Goal: Task Accomplishment & Management: Manage account settings

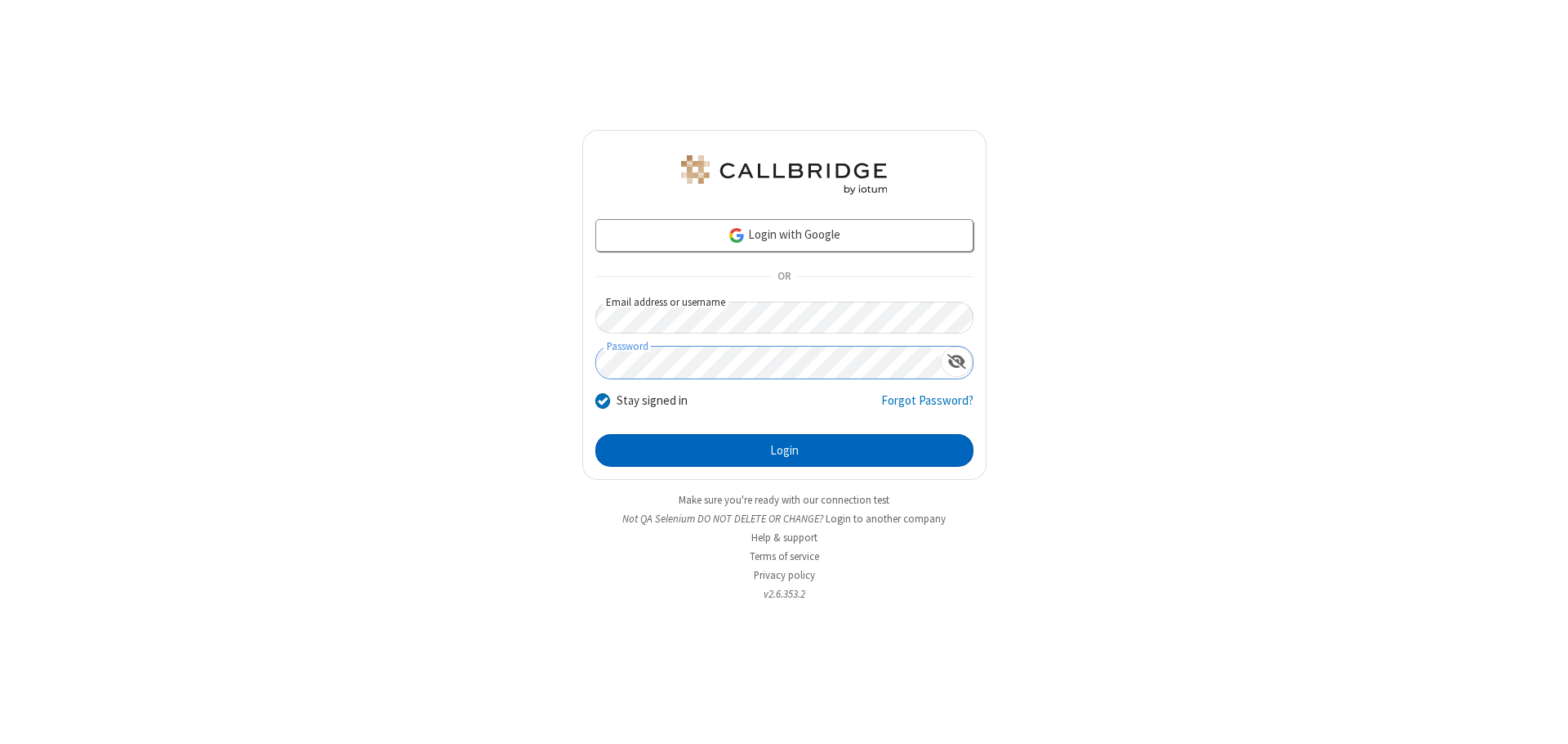
click at [784, 450] on button "Login" at bounding box center [784, 450] width 379 height 33
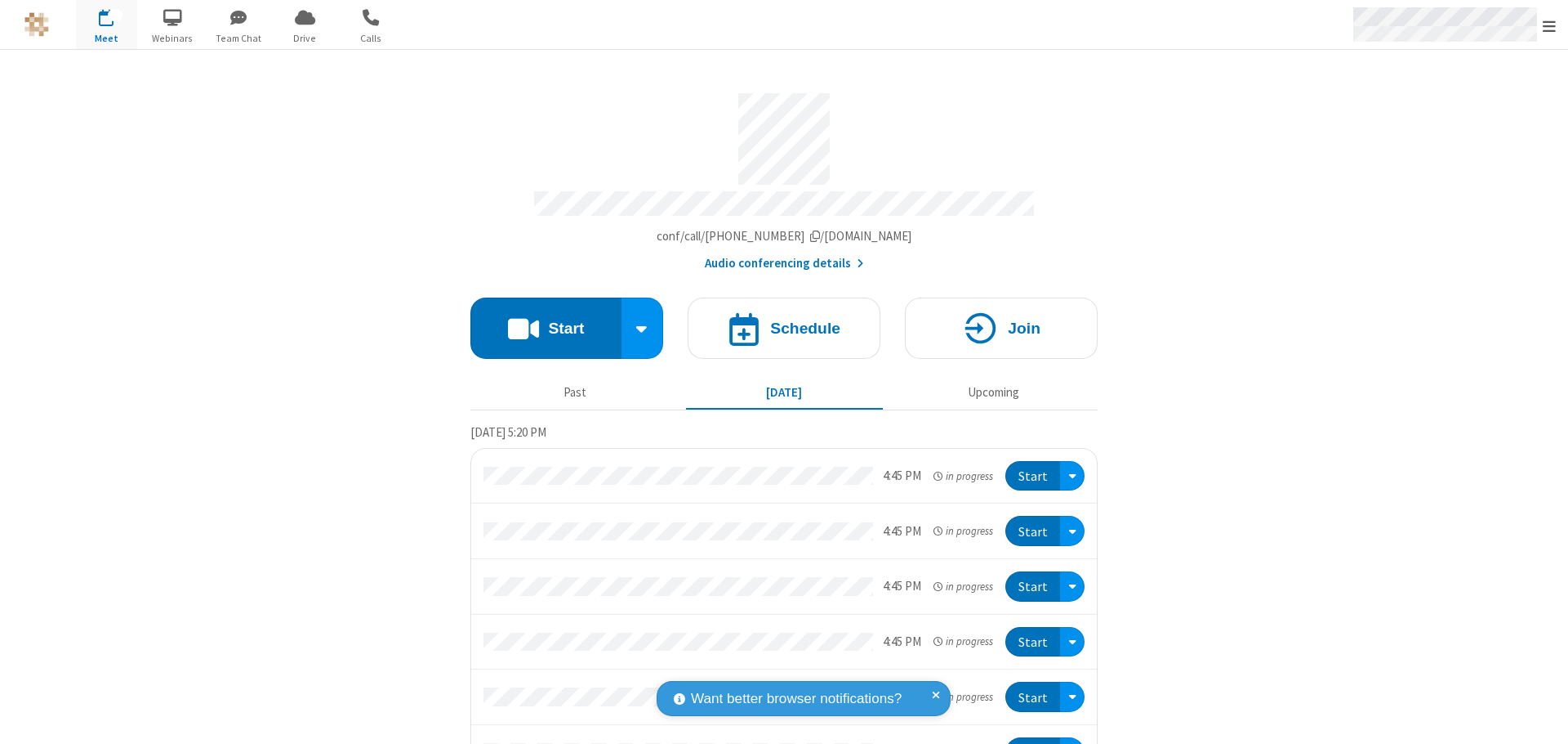
click at [1549, 25] on span "Open menu" at bounding box center [1549, 25] width 13 height 16
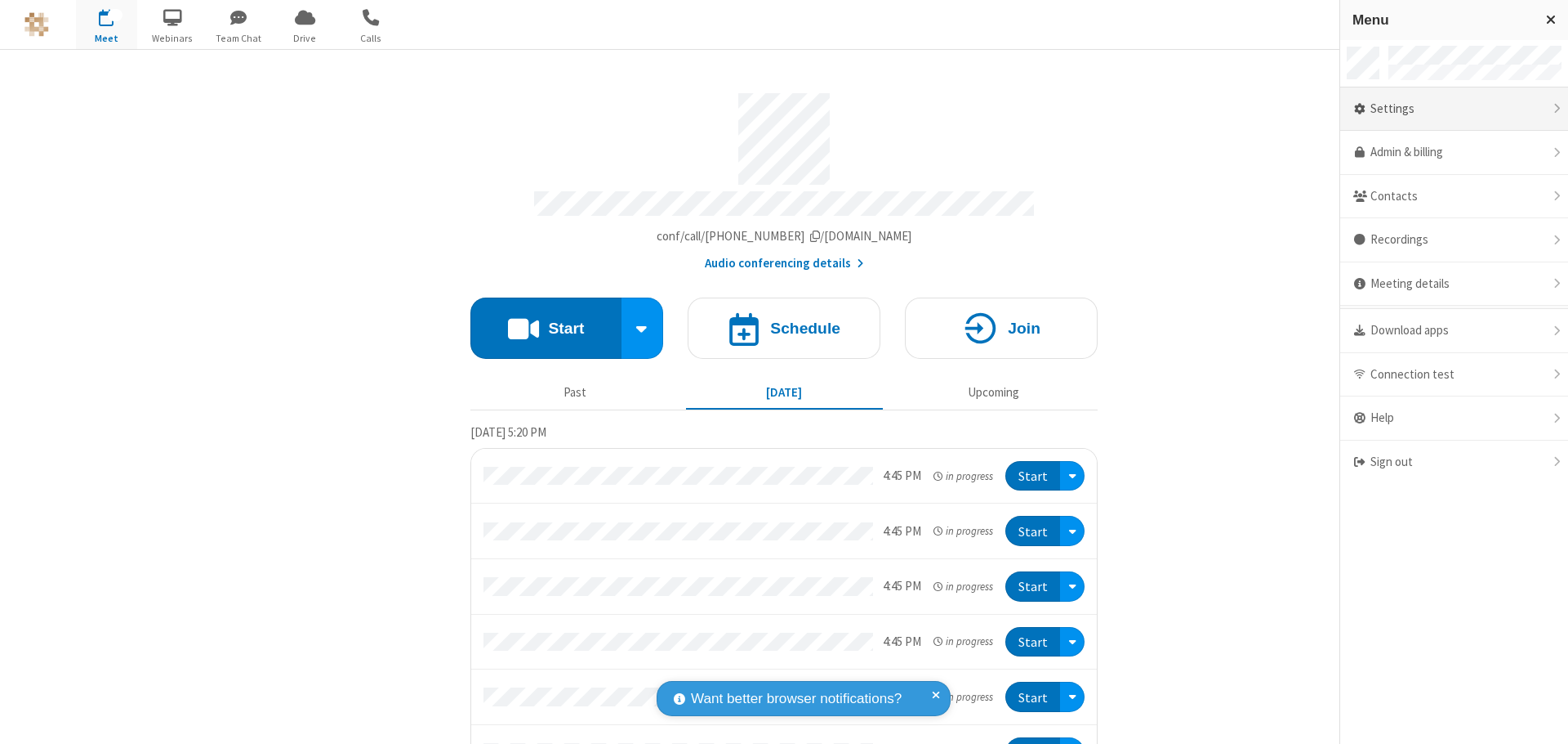
click at [1454, 109] on div "Settings" at bounding box center [1454, 110] width 228 height 44
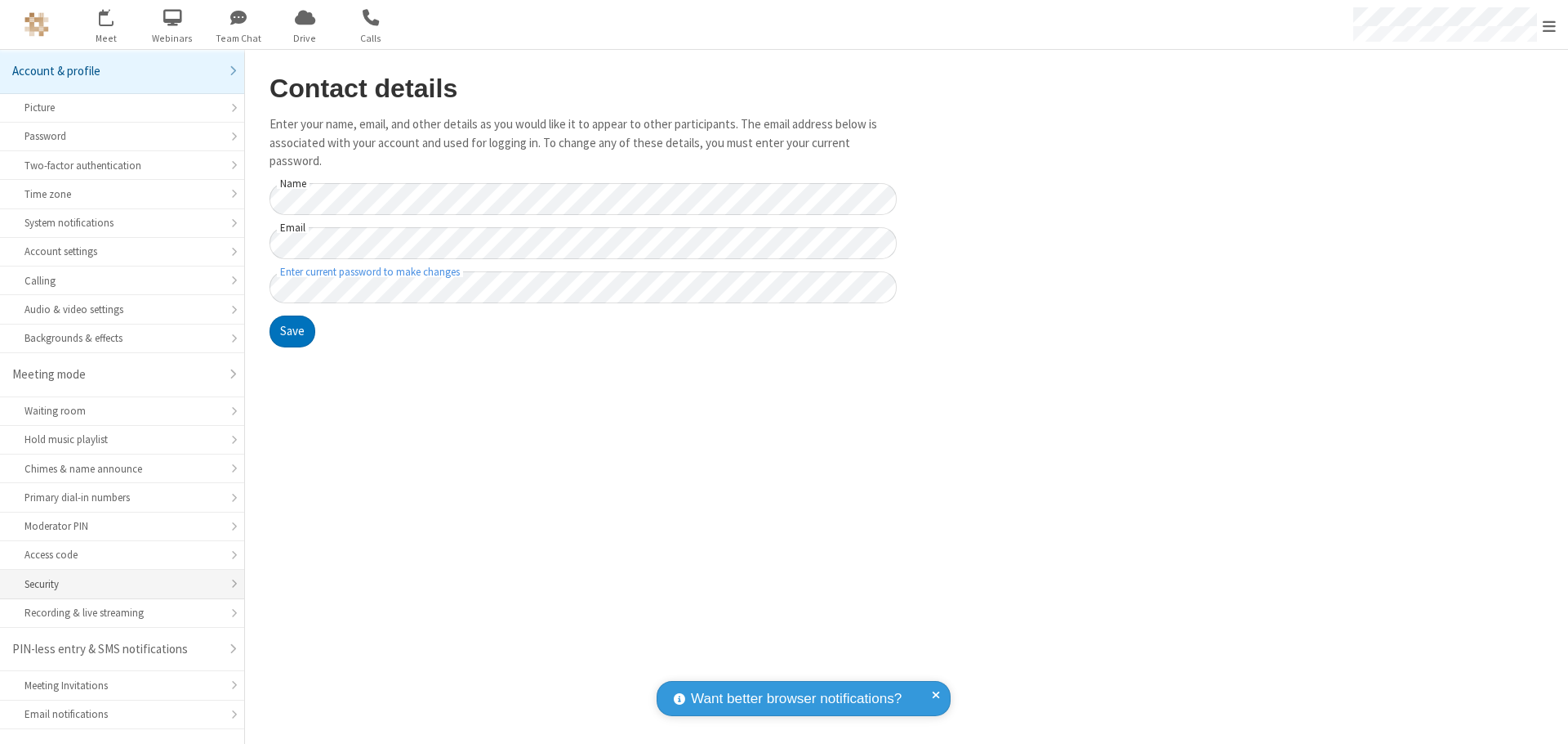
click at [116, 576] on div "Security" at bounding box center [122, 584] width 196 height 15
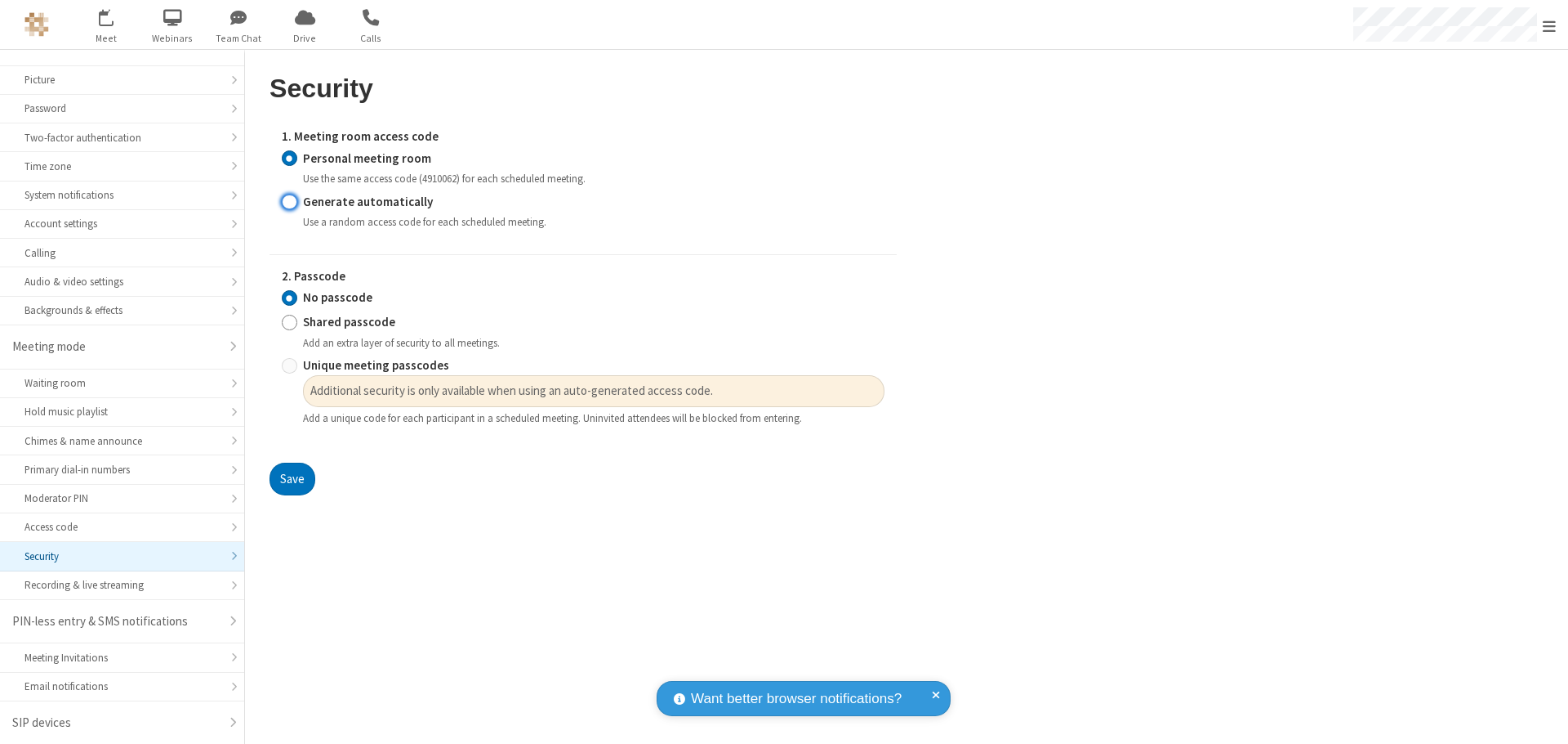
click at [289, 201] on input "Generate automatically" at bounding box center [289, 202] width 15 height 17
radio input "true"
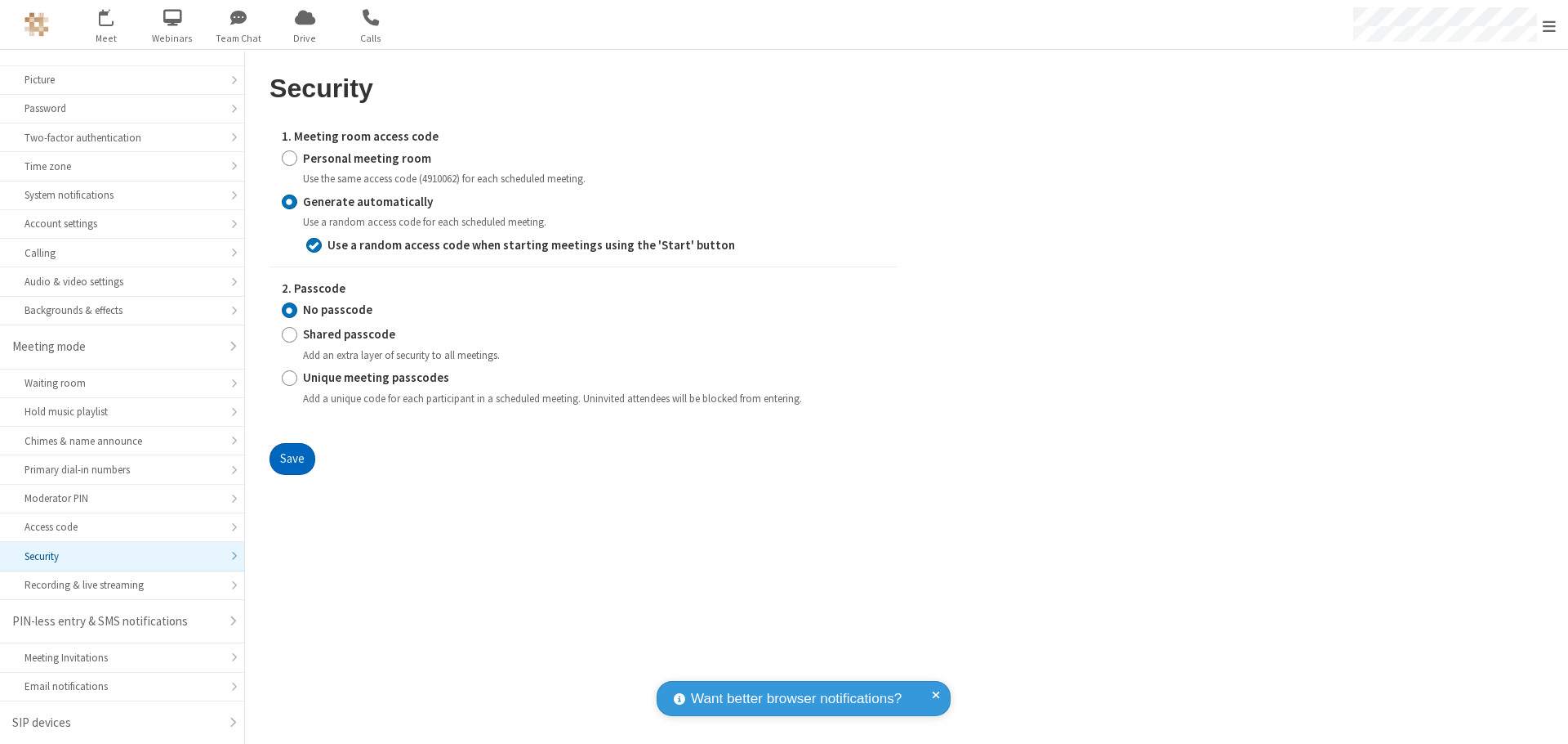
click at [292, 459] on button "Save" at bounding box center [293, 459] width 46 height 33
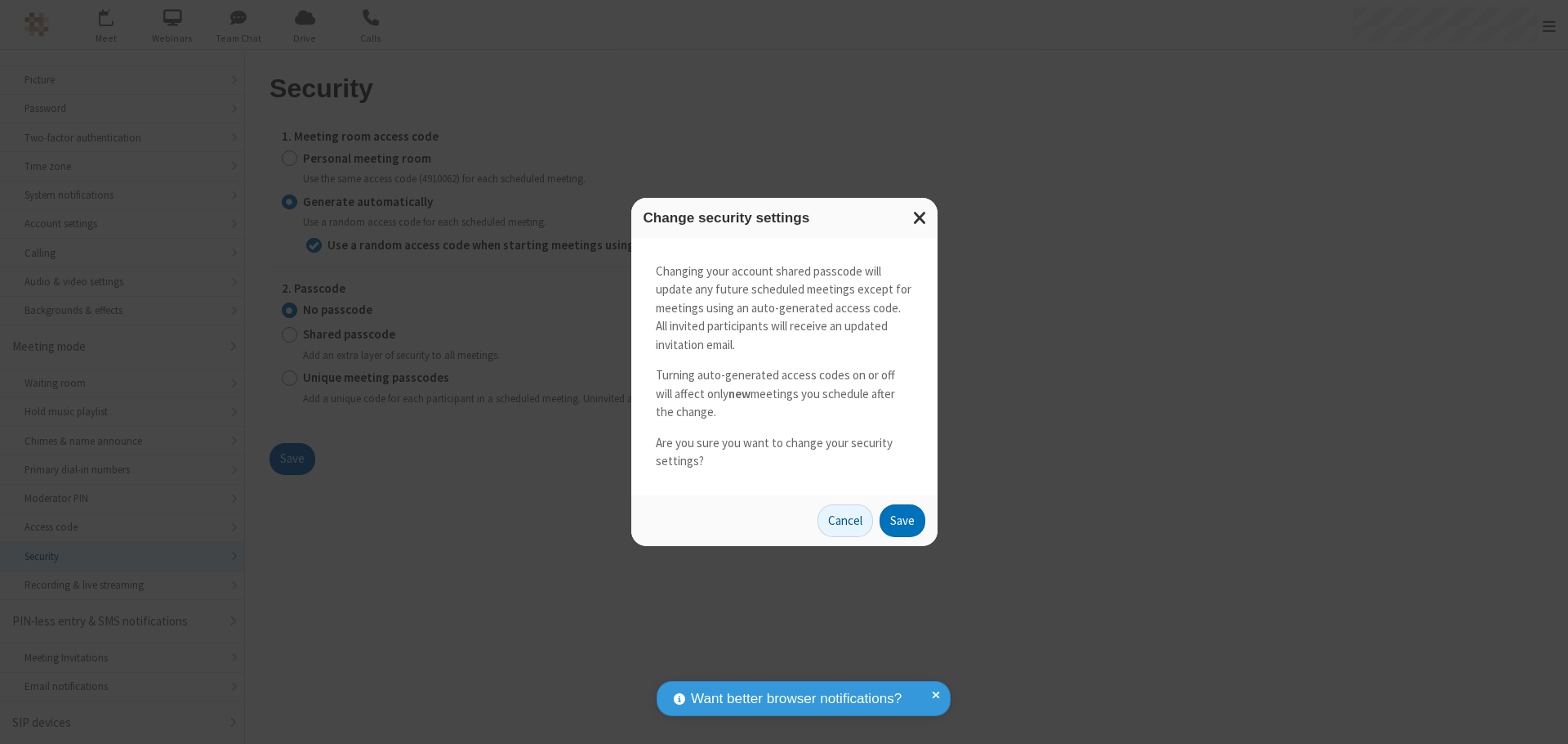
click at [902, 520] on button "Save" at bounding box center [902, 520] width 46 height 33
